Goal: Entertainment & Leisure: Consume media (video, audio)

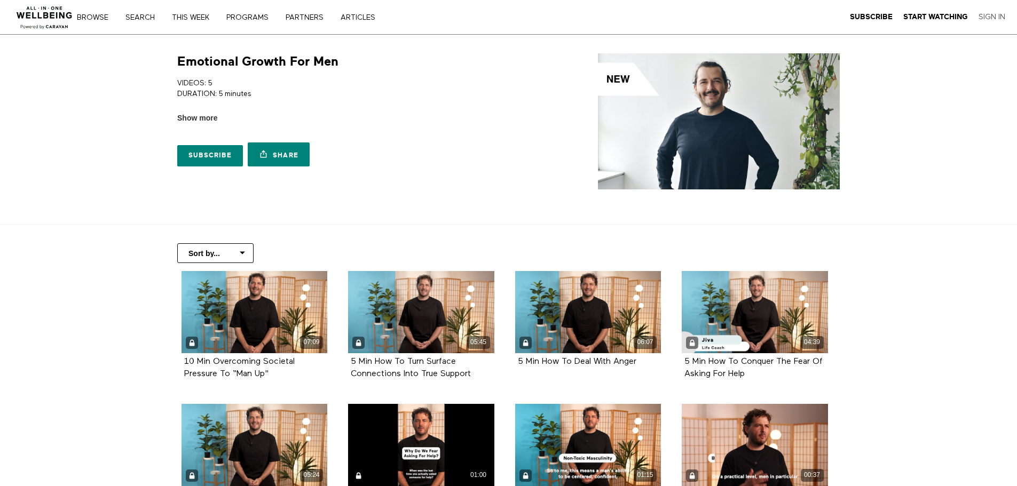
click at [987, 17] on link "Sign In" at bounding box center [991, 17] width 27 height 10
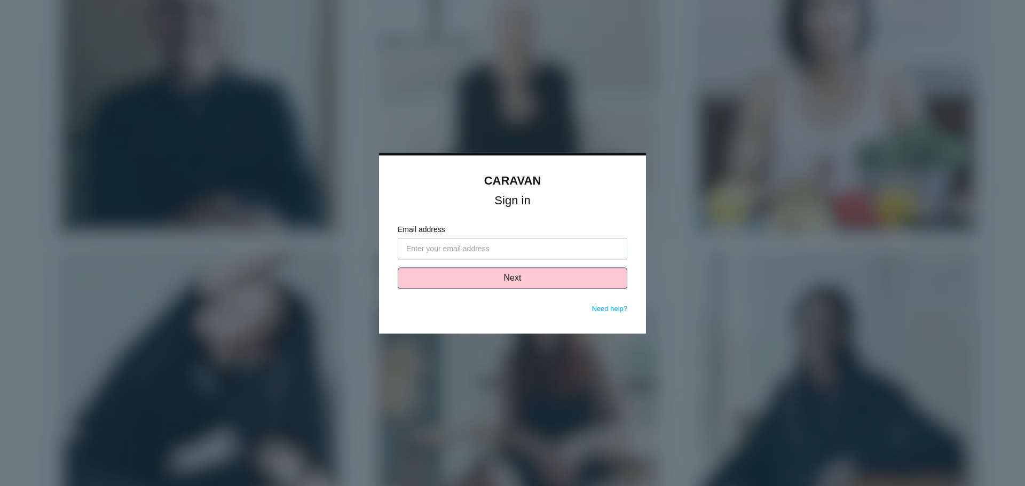
click at [498, 248] on input "Email address" at bounding box center [513, 248] width 230 height 21
type input "[PERSON_NAME][EMAIL_ADDRESS][PERSON_NAME][DOMAIN_NAME]"
click at [502, 281] on button "Next" at bounding box center [513, 277] width 230 height 21
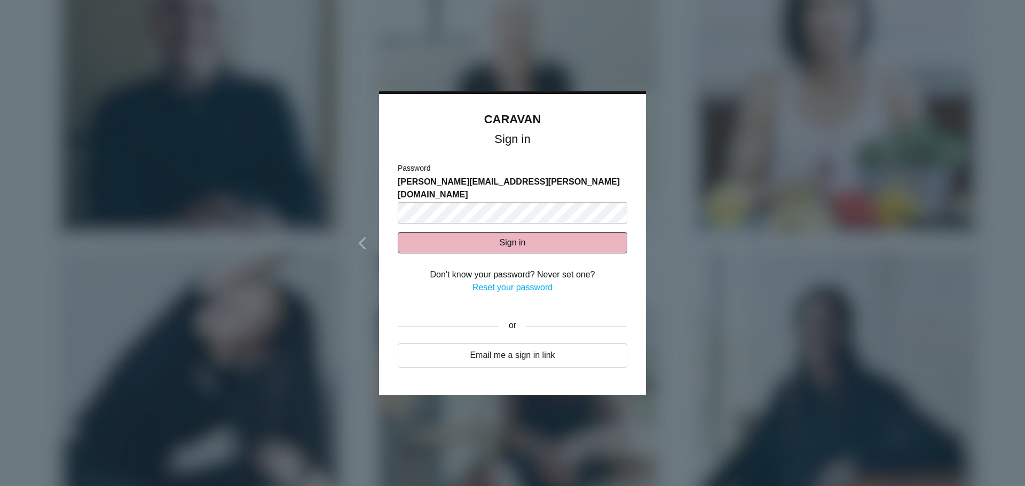
click at [502, 232] on button "Sign in" at bounding box center [513, 242] width 230 height 21
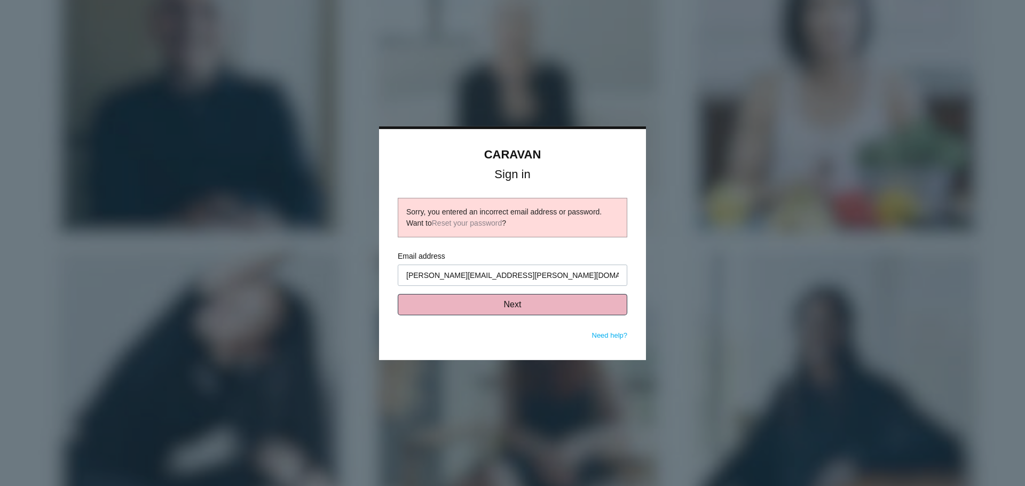
click at [505, 305] on button "Next" at bounding box center [513, 304] width 230 height 21
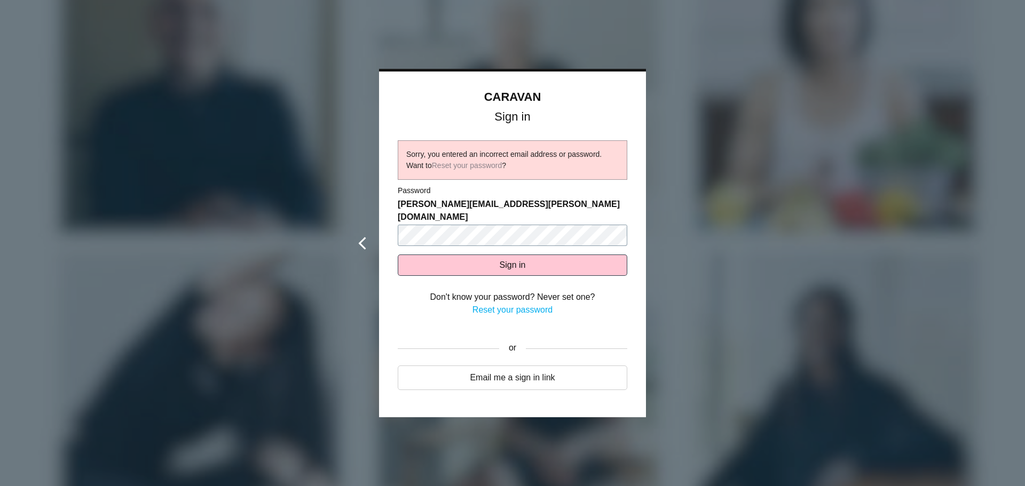
click at [379, 206] on div "CARAVAN Sign in Sorry, you entered an incorrect email address or password. Want…" at bounding box center [512, 243] width 267 height 349
click at [398, 255] on button "Sign in" at bounding box center [513, 265] width 230 height 21
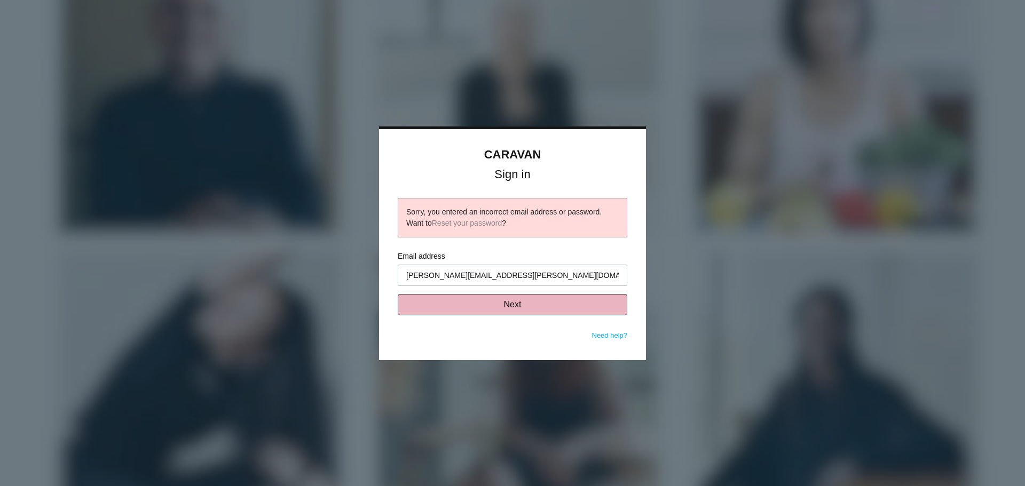
click at [525, 307] on button "Next" at bounding box center [513, 304] width 230 height 21
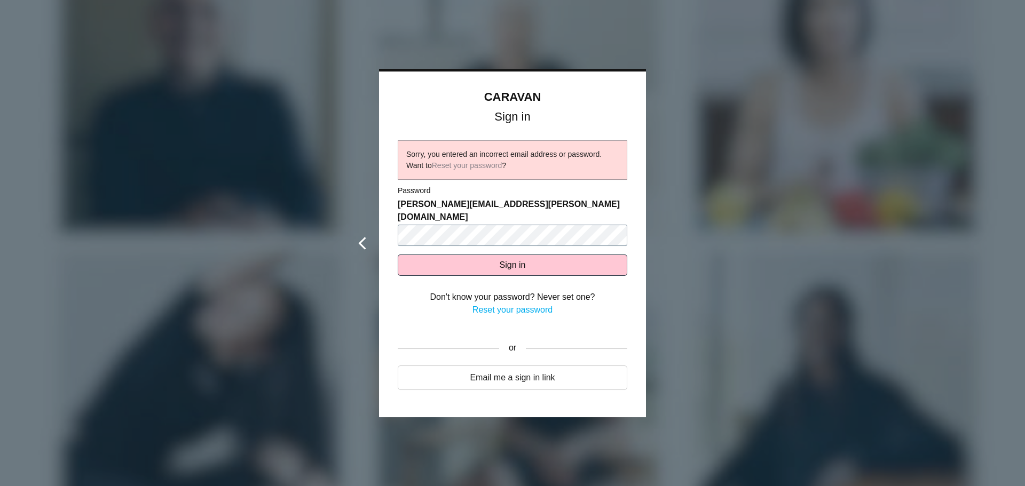
click at [379, 219] on div "CARAVAN Sign in Sorry, you entered an incorrect email address or password. Want…" at bounding box center [512, 243] width 267 height 349
click at [398, 255] on button "Sign in" at bounding box center [513, 265] width 230 height 21
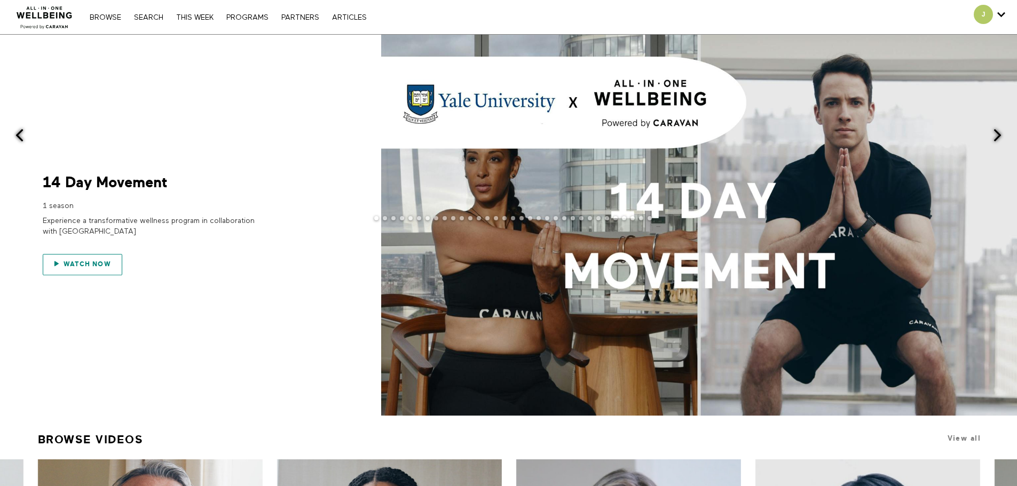
click at [83, 263] on span "Watch now" at bounding box center [88, 263] width 48 height 7
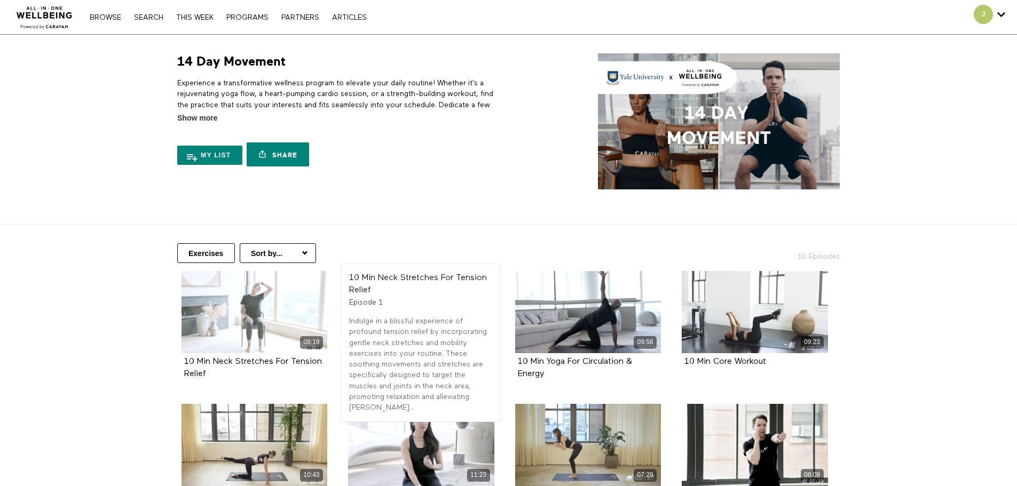
click at [263, 334] on div "08:19" at bounding box center [254, 312] width 146 height 82
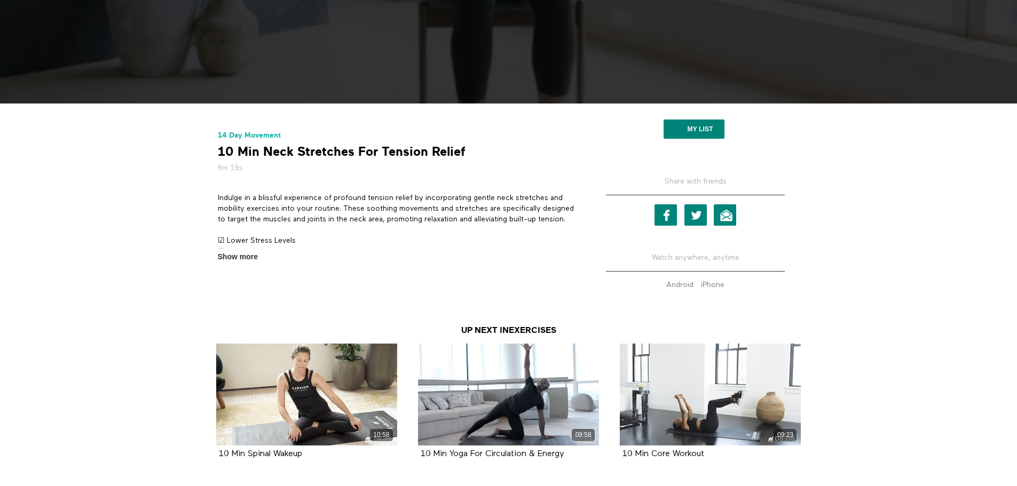
scroll to position [374, 0]
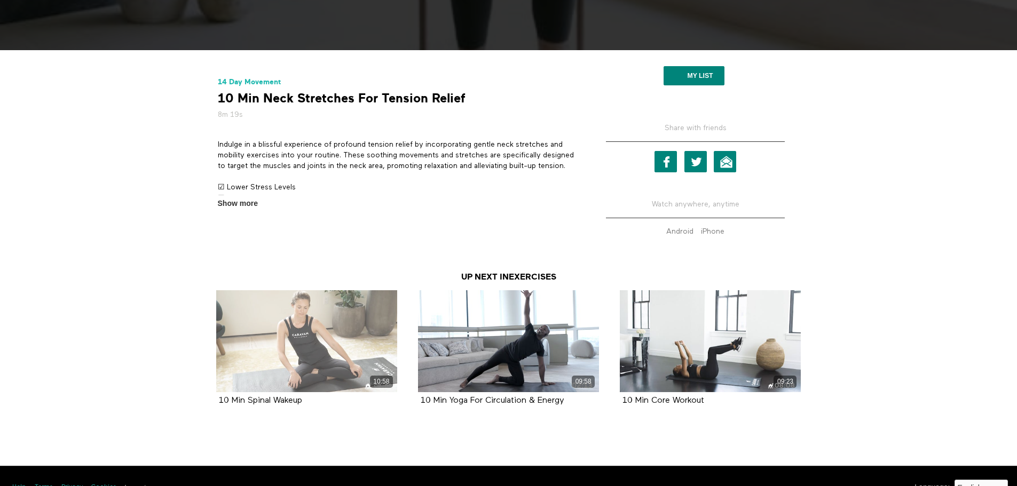
click at [312, 362] on div "10:58" at bounding box center [306, 341] width 181 height 102
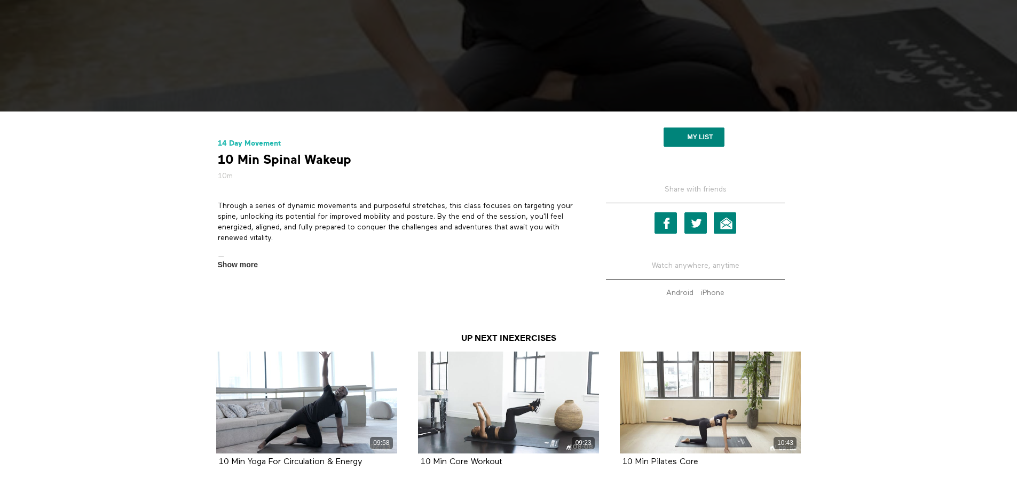
scroll to position [320, 0]
